Goal: Navigation & Orientation: Understand site structure

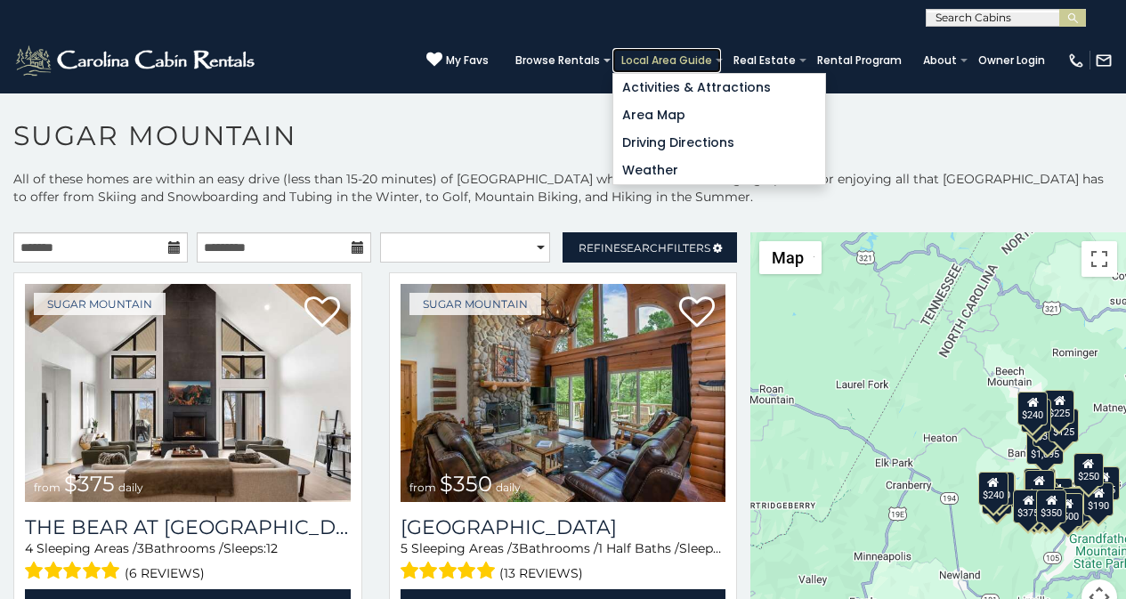
click at [696, 66] on link "Local Area Guide" at bounding box center [666, 60] width 109 height 25
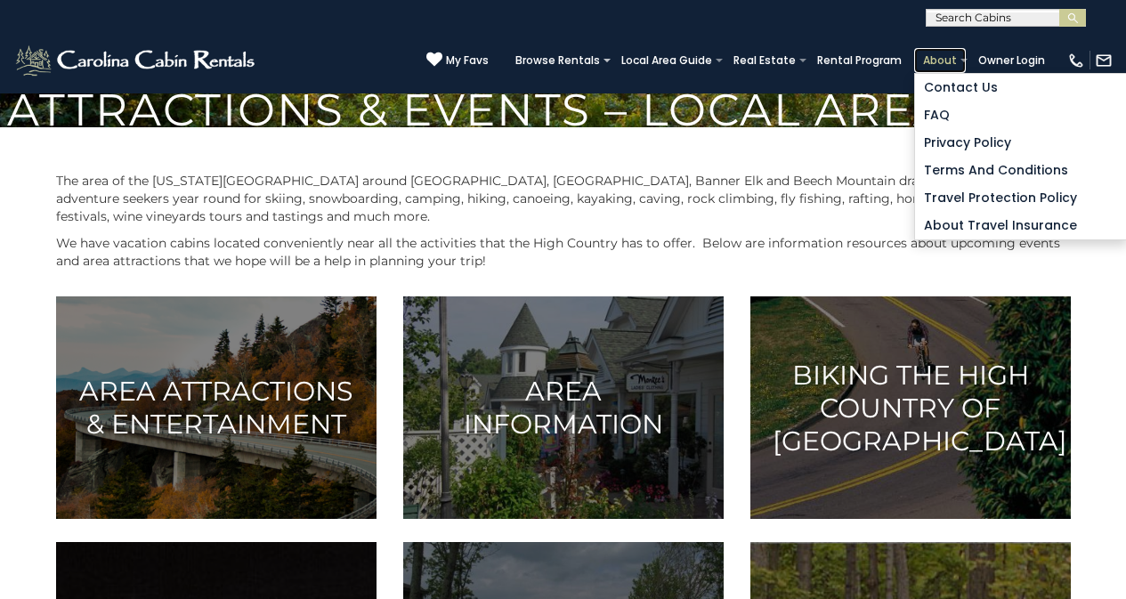
click at [962, 61] on link "About" at bounding box center [940, 60] width 52 height 25
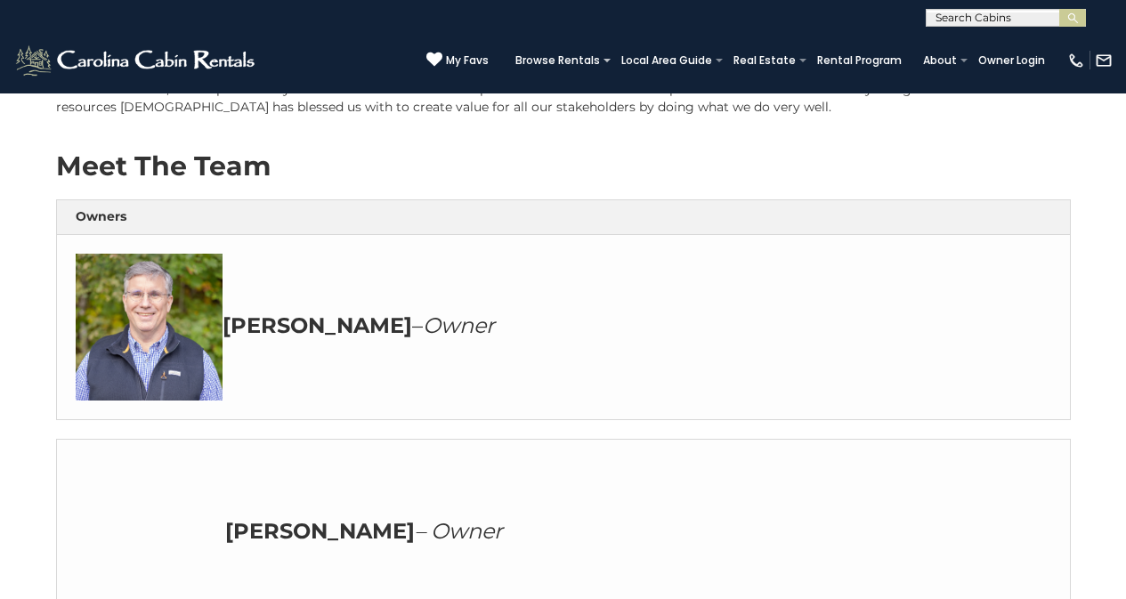
scroll to position [296, 0]
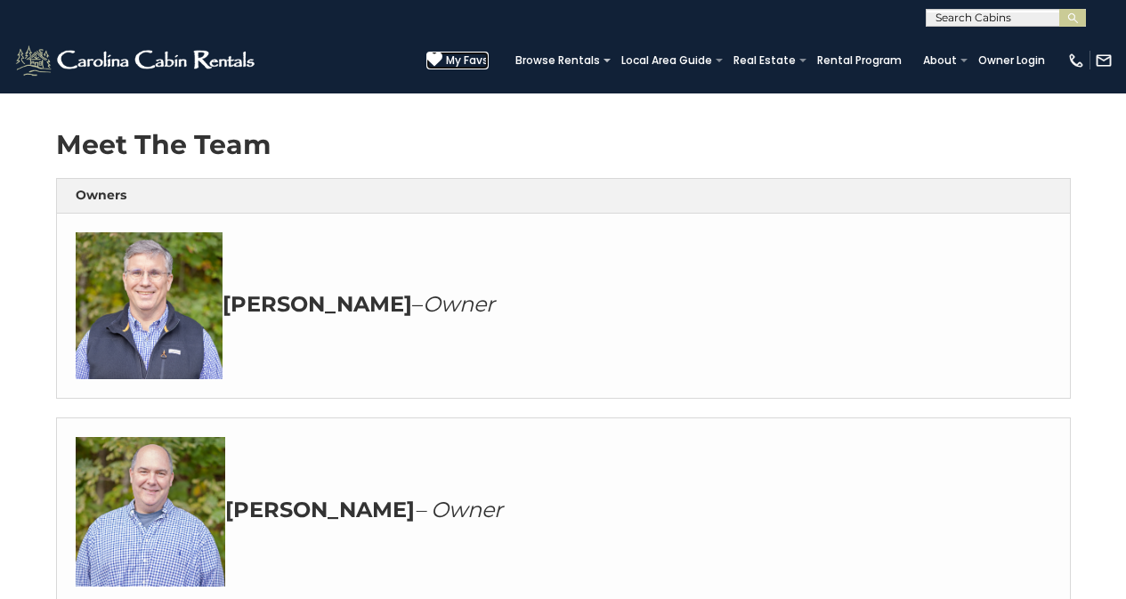
click at [442, 54] on icon at bounding box center [434, 60] width 16 height 16
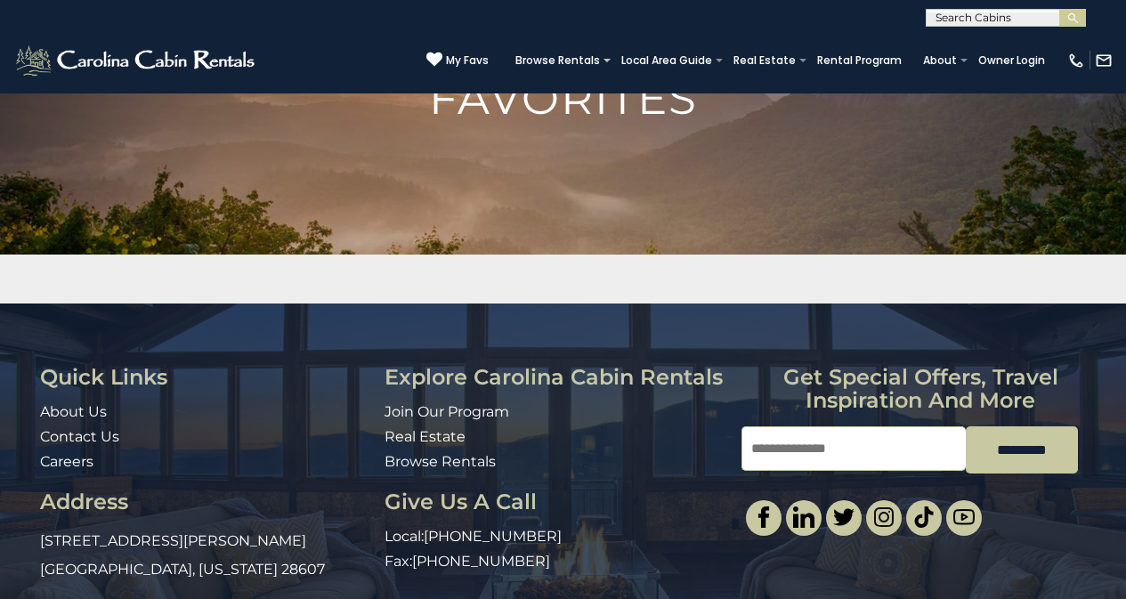
scroll to position [228, 0]
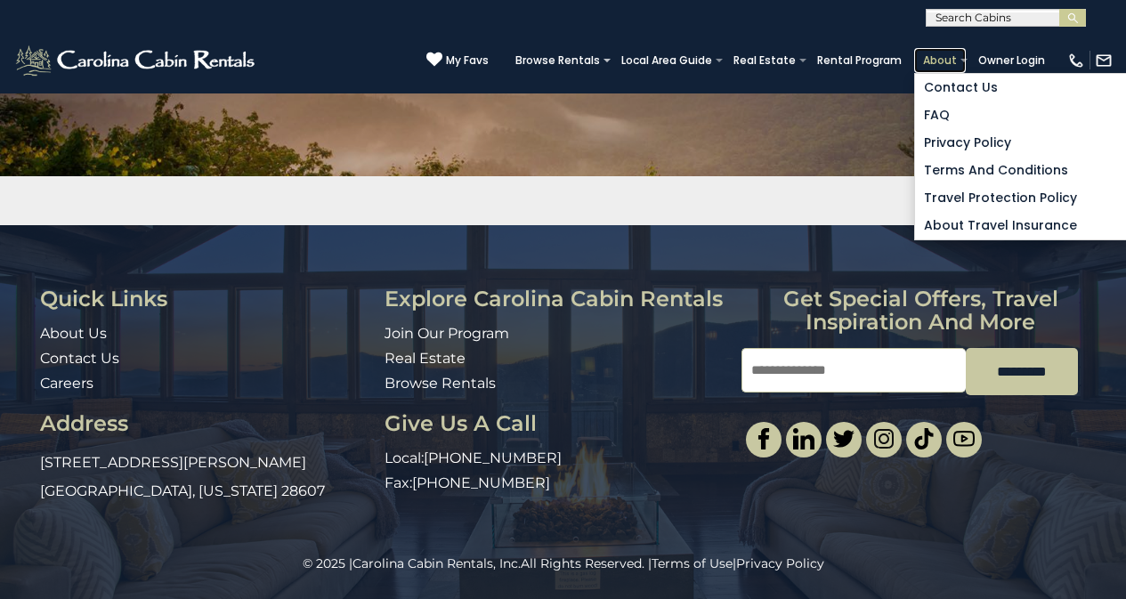
click at [937, 53] on link "About" at bounding box center [940, 60] width 52 height 25
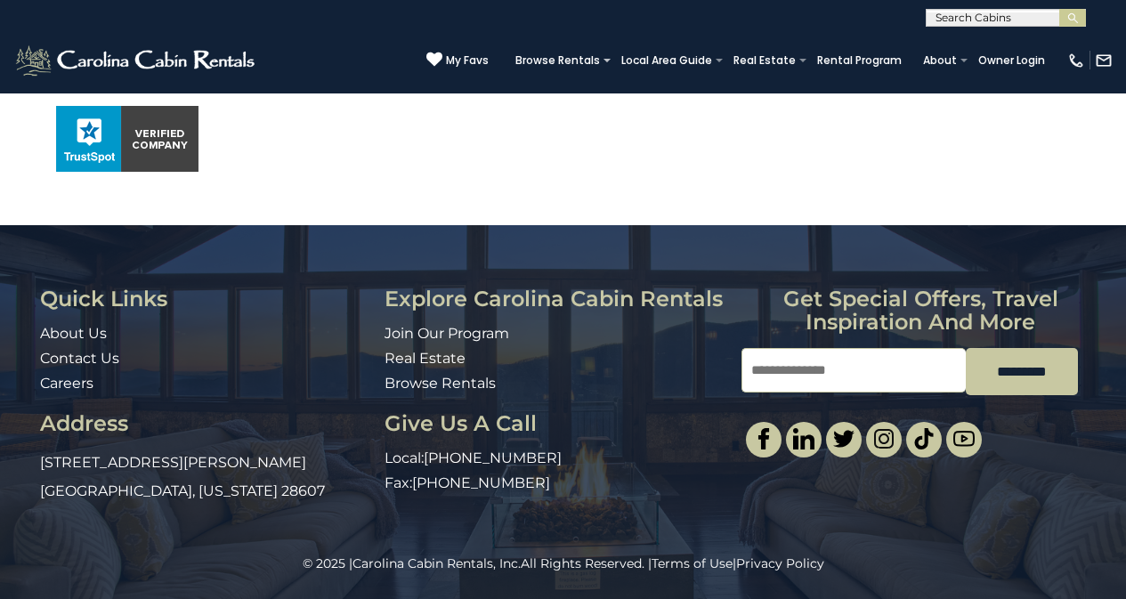
scroll to position [1261, 0]
click at [47, 367] on link "Contact Us" at bounding box center [79, 358] width 79 height 17
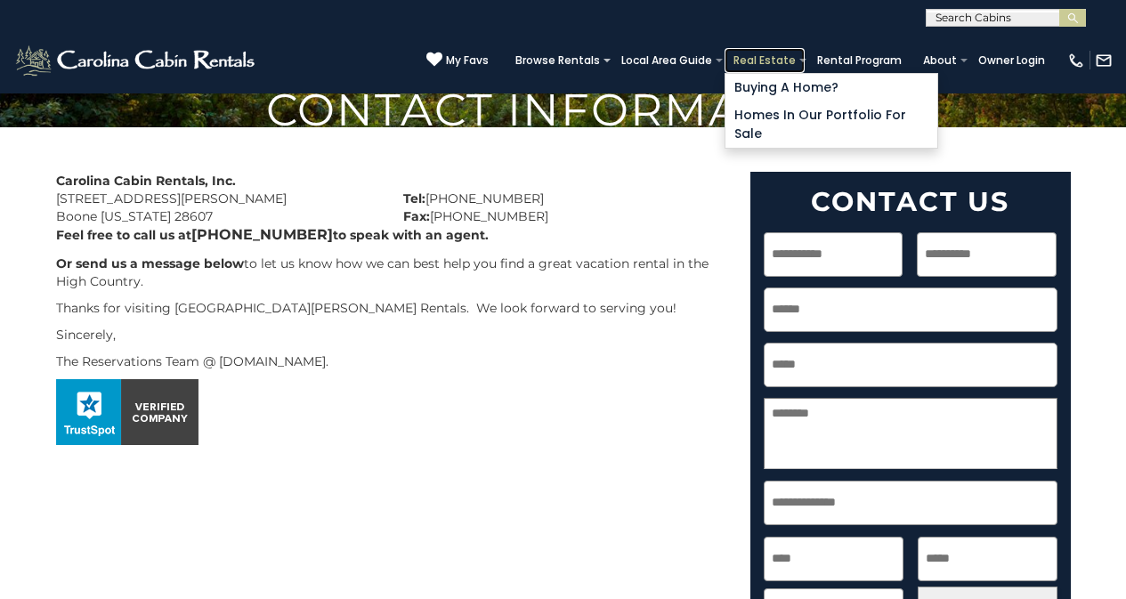
click at [781, 52] on link "Real Estate" at bounding box center [764, 60] width 80 height 25
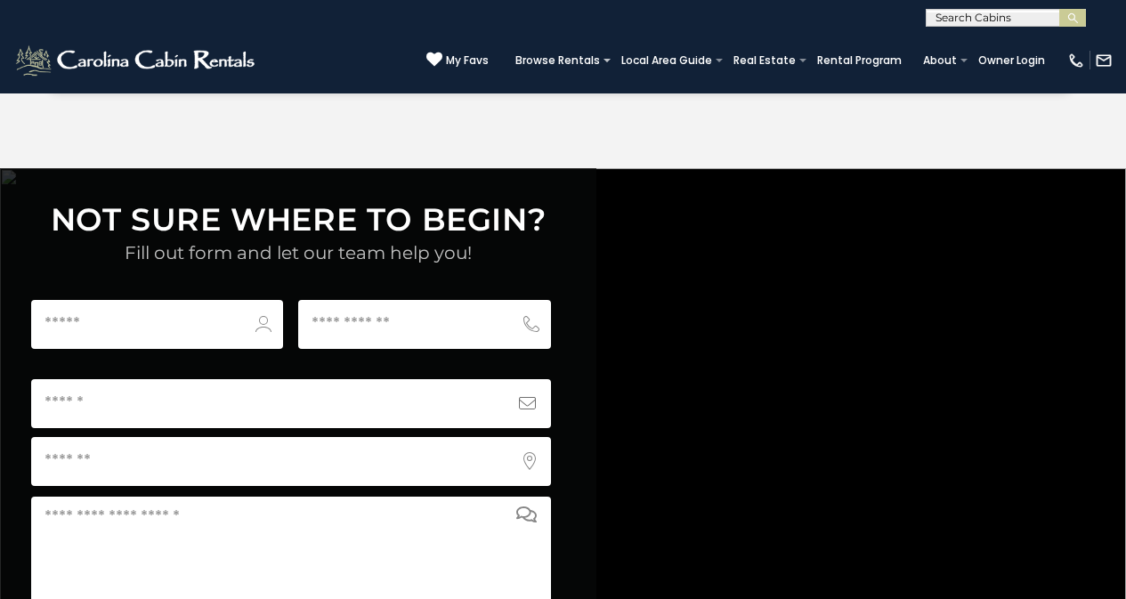
scroll to position [6864, 0]
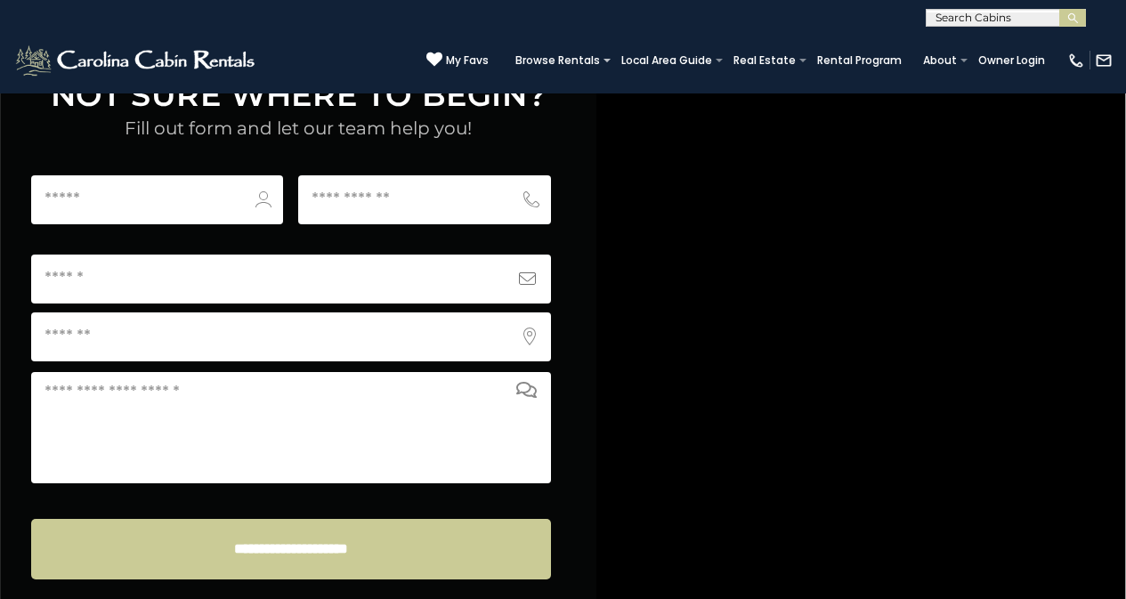
scroll to position [6982, 0]
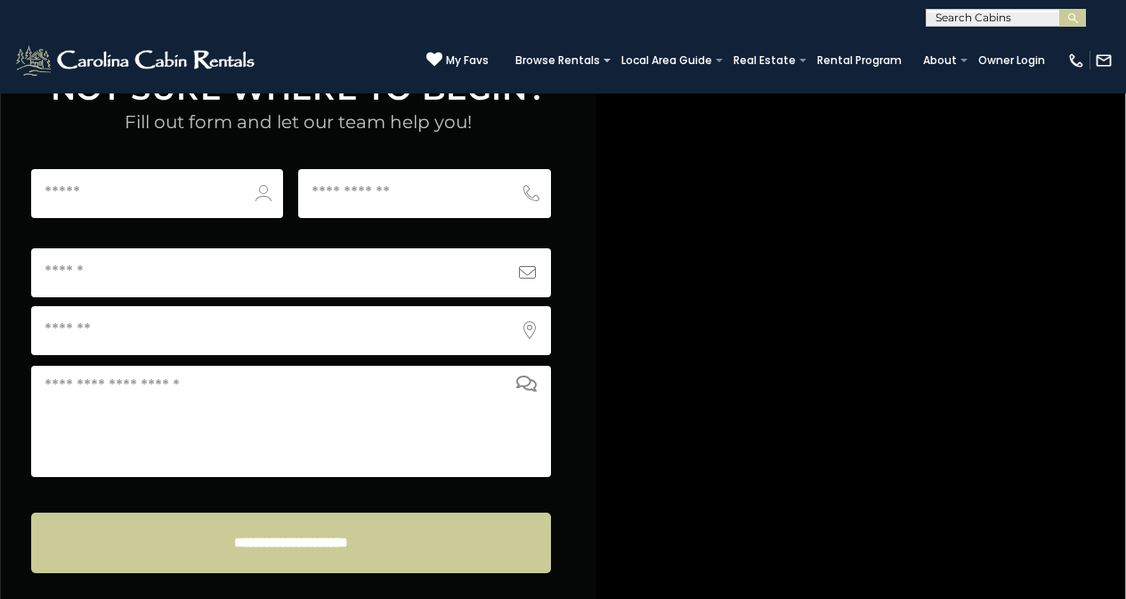
click at [729, 139] on div "**********" at bounding box center [563, 344] width 1126 height 615
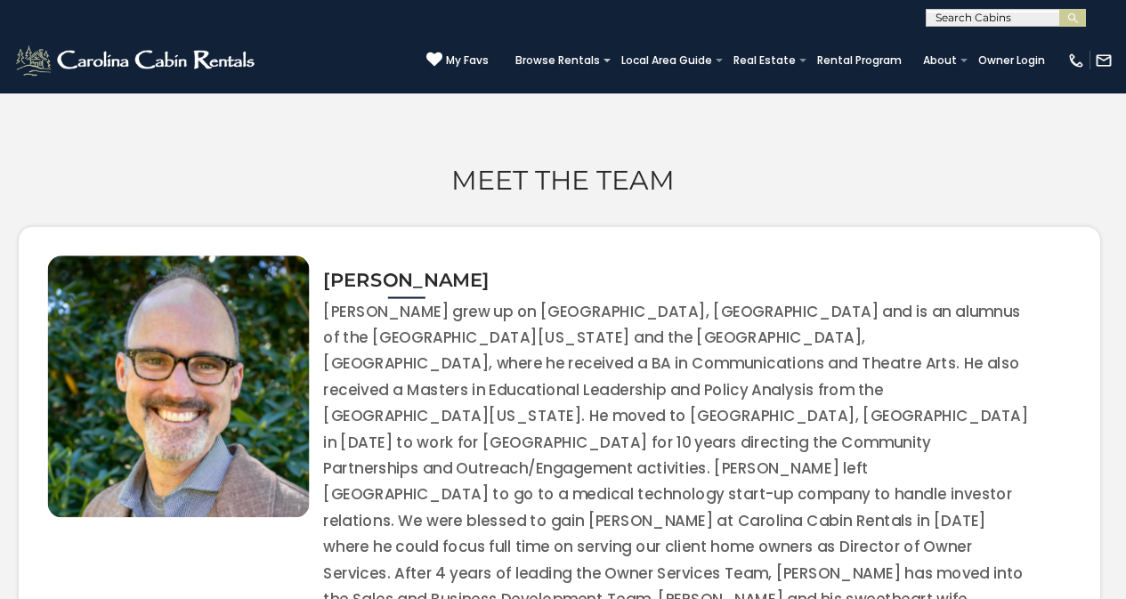
scroll to position [6203, 0]
